Goal: Information Seeking & Learning: Learn about a topic

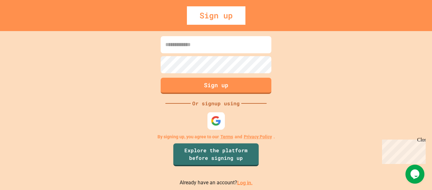
click at [213, 118] on img at bounding box center [216, 120] width 10 height 10
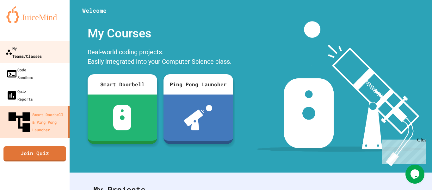
click at [40, 47] on div "My Teams/Classes" at bounding box center [23, 52] width 36 height 16
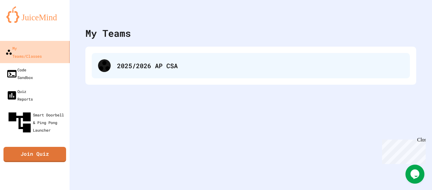
click at [160, 73] on div "2025/2026 AP CSA" at bounding box center [251, 65] width 318 height 25
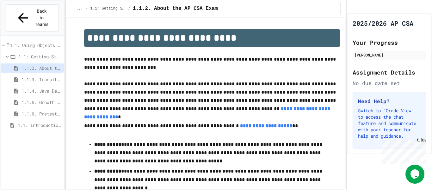
click at [37, 76] on span "1.1.3. Transitioning from AP CSP to AP CSA" at bounding box center [42, 79] width 40 height 7
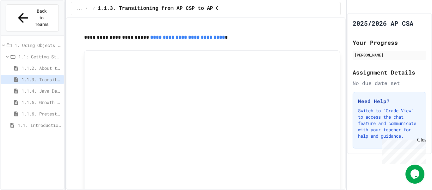
scroll to position [243, 0]
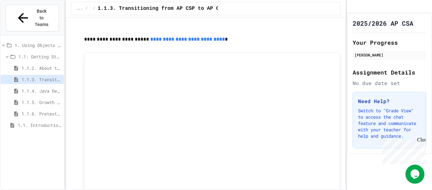
click at [212, 39] on link "**********" at bounding box center [187, 39] width 75 height 5
